Goal: Information Seeking & Learning: Find specific fact

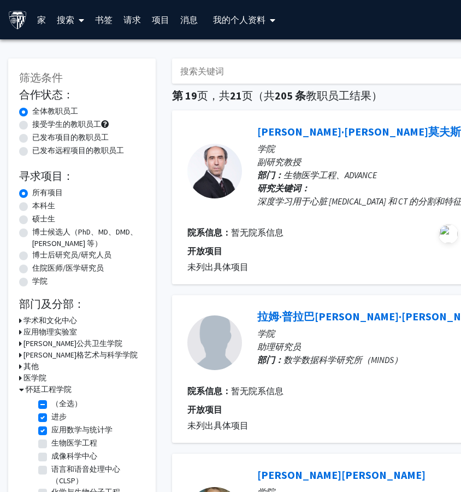
click at [214, 73] on input "搜索关键词" at bounding box center [386, 70] width 429 height 25
paste input "[PERSON_NAME]"
type input "[PERSON_NAME]"
checkbox input "false"
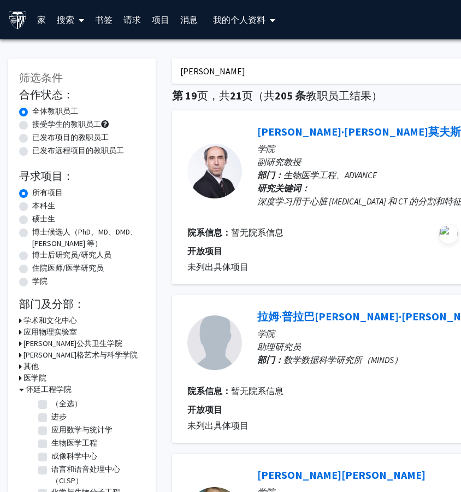
checkbox input "false"
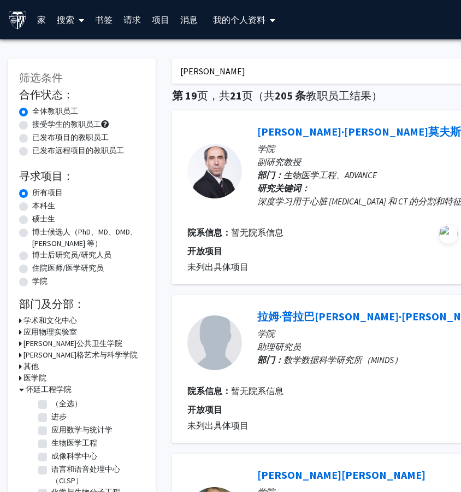
checkbox input "false"
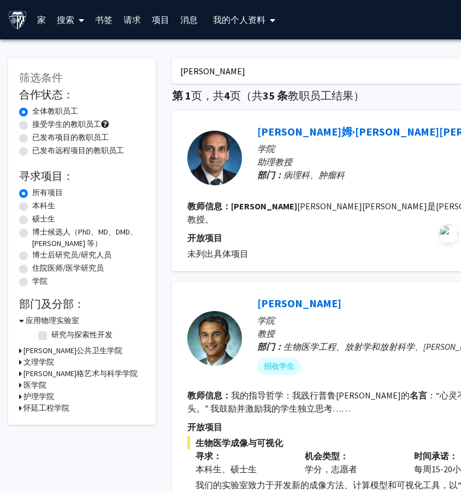
click at [225, 159] on div at bounding box center [214, 158] width 55 height 55
click at [277, 139] on div "[PERSON_NAME]姆·[PERSON_NAME][PERSON_NAME] 书签 撰写请求" at bounding box center [444, 131] width 375 height 21
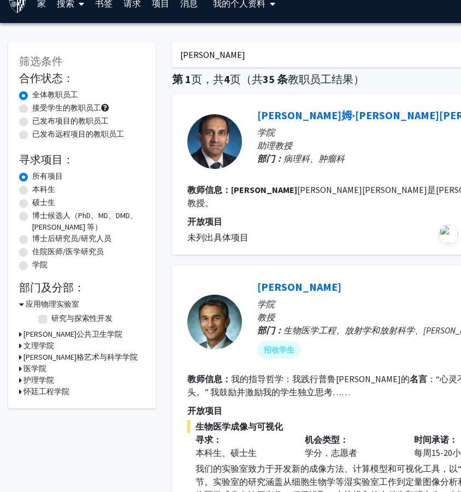
scroll to position [14, 0]
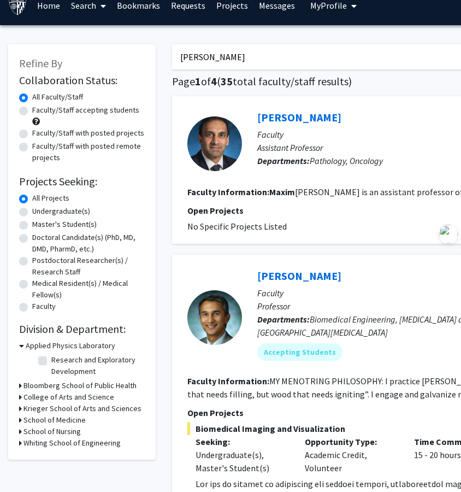
click at [403, 140] on p "Faculty" at bounding box center [444, 134] width 375 height 13
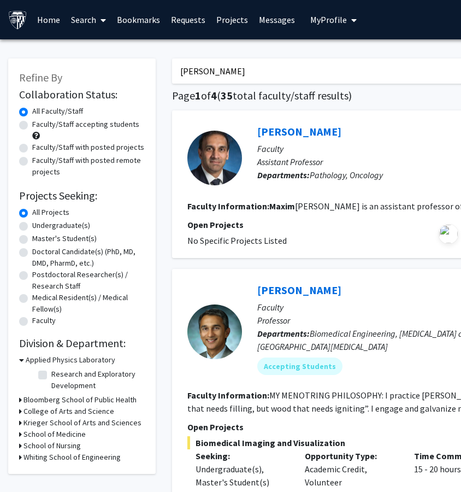
click at [231, 72] on input "[PERSON_NAME]" at bounding box center [386, 70] width 429 height 25
paste input "[PERSON_NAME] [PERSON_NAME]"
type input "[PERSON_NAME] [PERSON_NAME]"
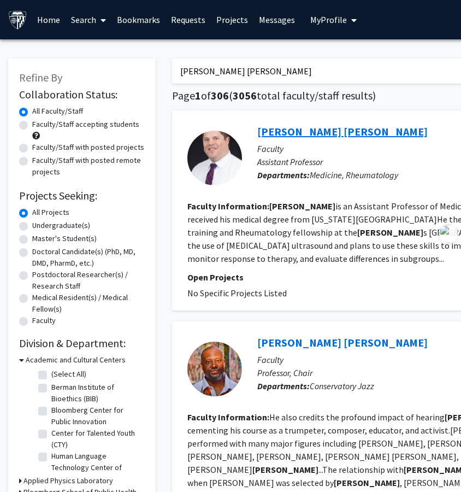
click at [280, 129] on link "[PERSON_NAME] [PERSON_NAME]" at bounding box center [342, 132] width 170 height 14
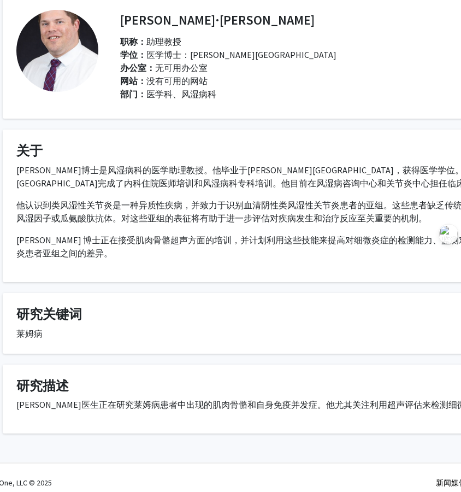
scroll to position [51, 31]
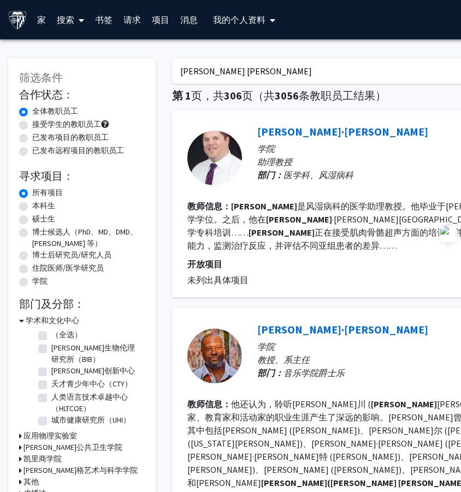
click at [107, 21] on font "书签" at bounding box center [103, 19] width 17 height 11
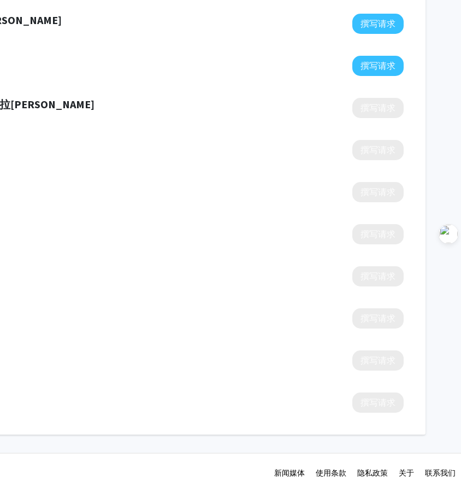
scroll to position [118, 0]
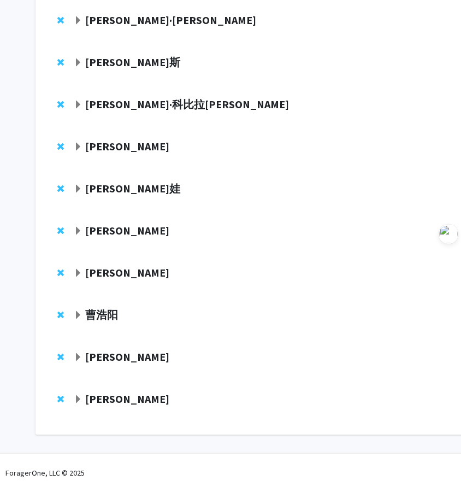
click at [107, 324] on div at bounding box center [336, 318] width 524 height 20
click at [102, 315] on font "曹浩阳" at bounding box center [101, 315] width 33 height 14
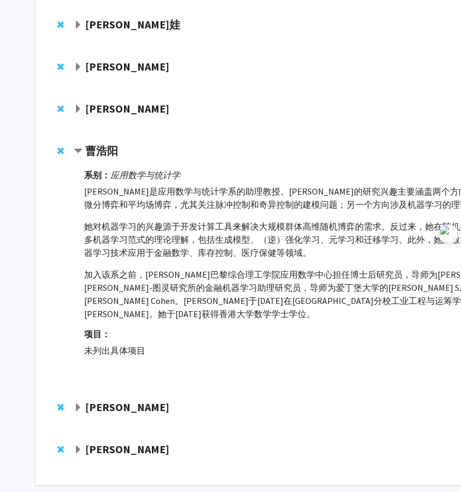
scroll to position [289, 0]
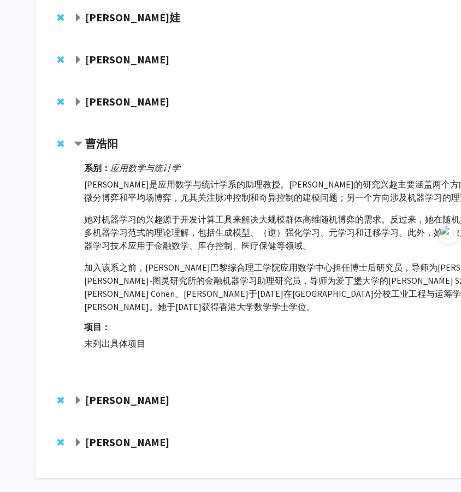
click at [101, 435] on font "[PERSON_NAME]" at bounding box center [127, 442] width 84 height 14
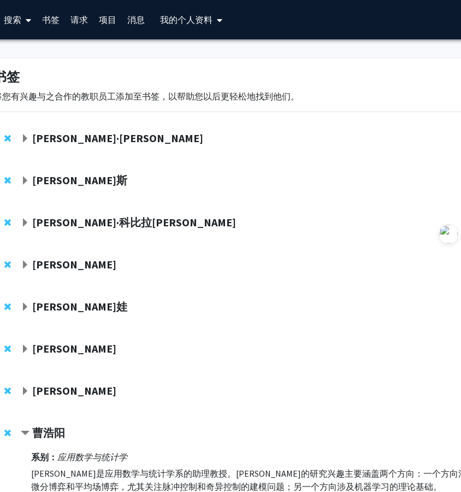
scroll to position [0, 0]
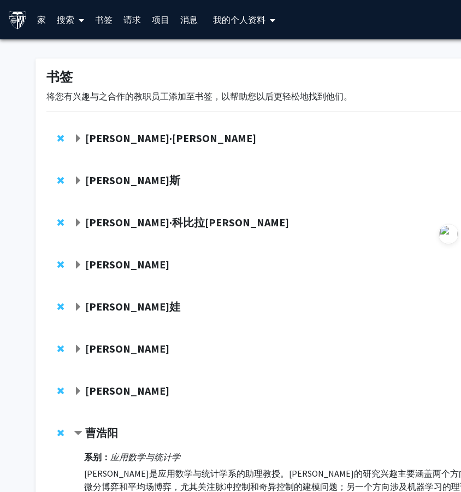
click at [143, 131] on font "[PERSON_NAME]·[PERSON_NAME]" at bounding box center [170, 138] width 171 height 14
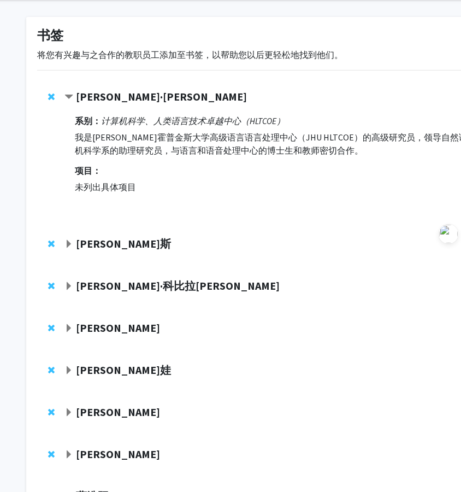
scroll to position [42, 0]
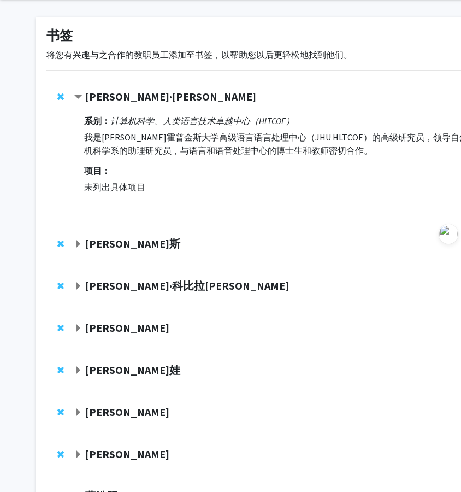
click at [149, 237] on font "[PERSON_NAME]斯" at bounding box center [132, 244] width 95 height 14
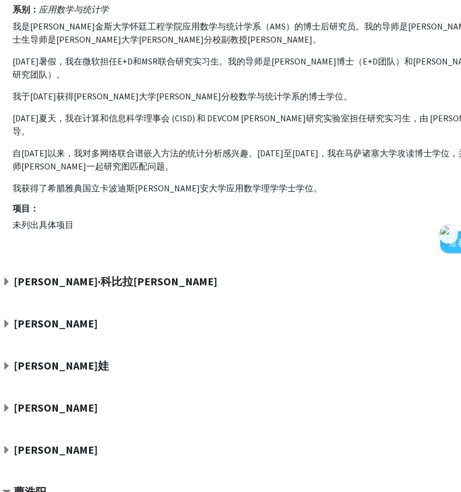
scroll to position [304, 72]
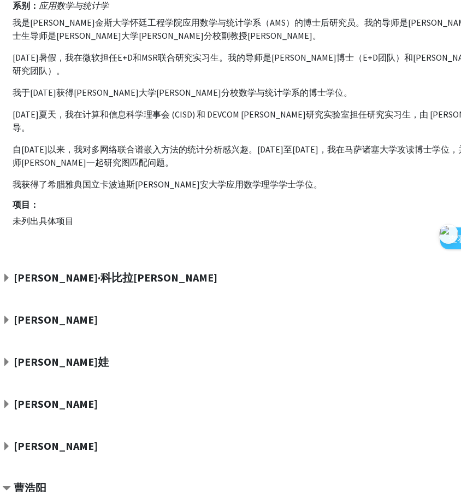
click at [77, 284] on div "[PERSON_NAME]·科比拉[PERSON_NAME] 撰写请求" at bounding box center [256, 281] width 563 height 42
click at [74, 270] on font "[PERSON_NAME]·科比拉[PERSON_NAME]" at bounding box center [116, 277] width 204 height 14
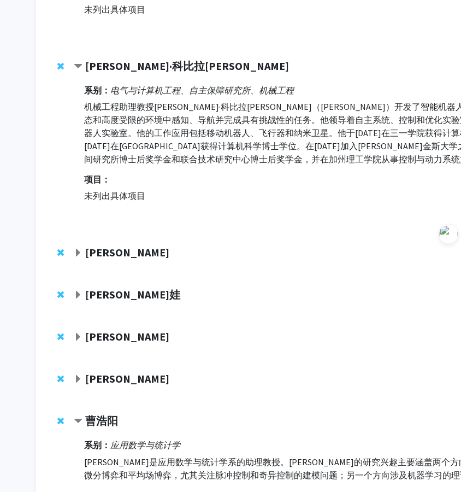
scroll to position [523, 0]
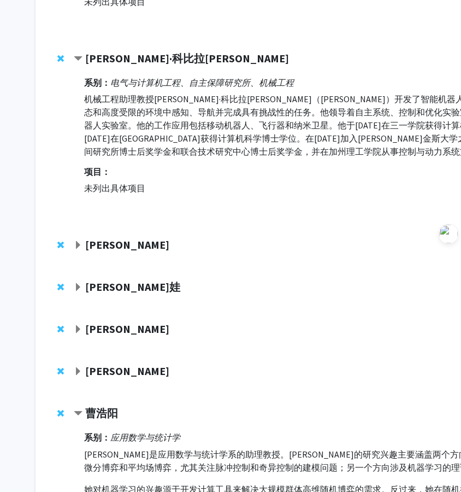
click at [123, 322] on font "[PERSON_NAME]" at bounding box center [127, 329] width 84 height 14
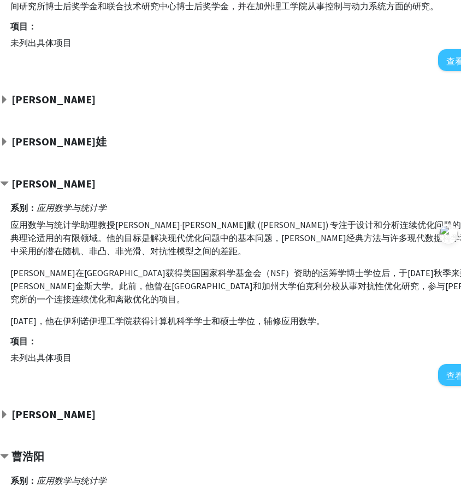
scroll to position [668, 75]
